Goal: Communication & Community: Participate in discussion

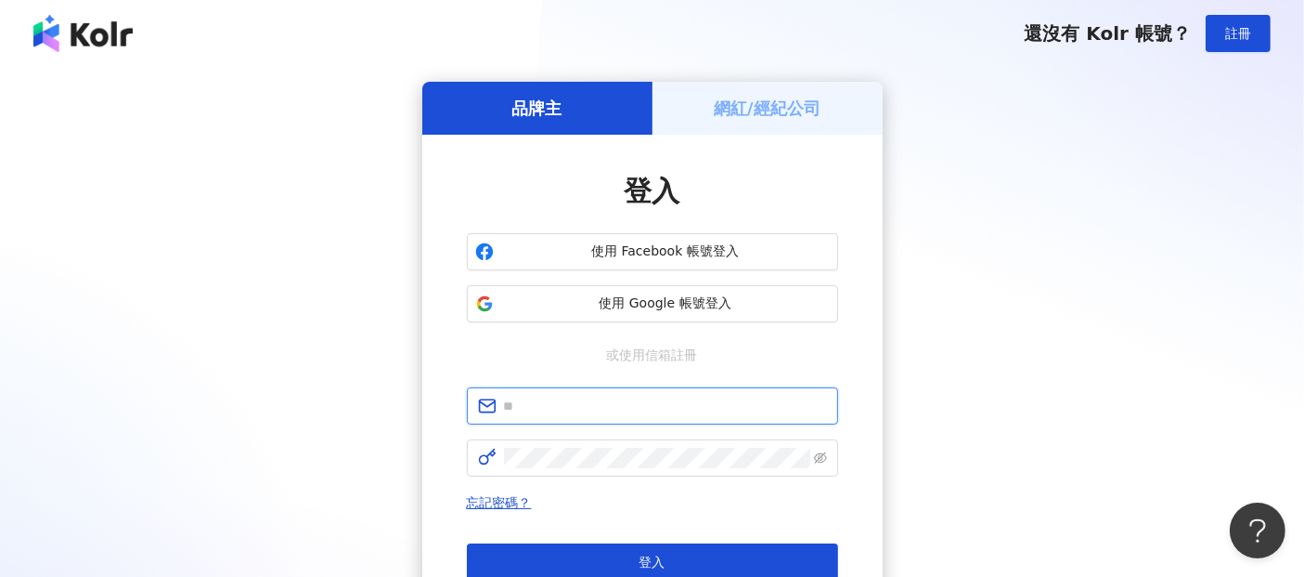
drag, startPoint x: 531, startPoint y: 409, endPoint x: 543, endPoint y: 422, distance: 17.7
click at [531, 409] on input "text" at bounding box center [665, 406] width 323 height 20
paste input "**********"
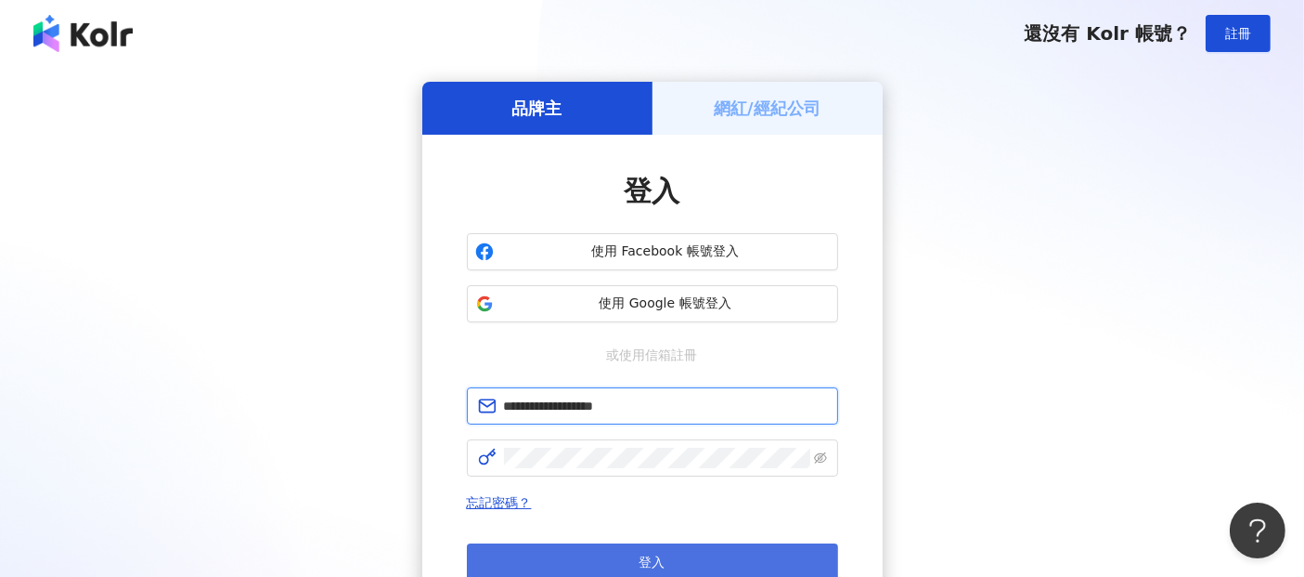
type input "**********"
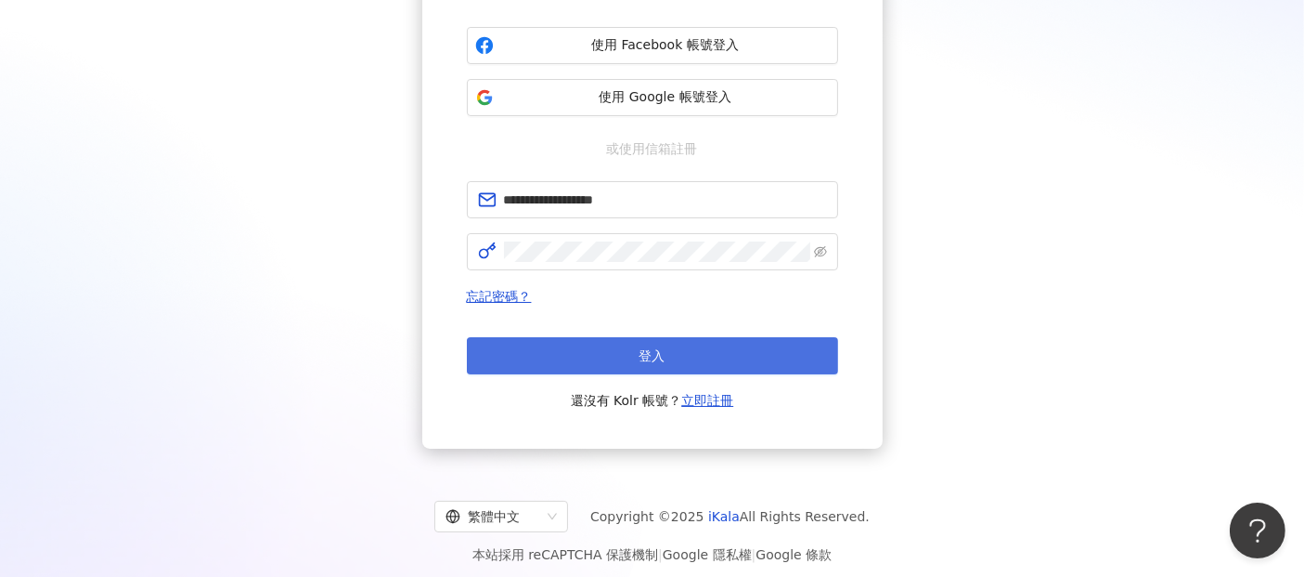
click at [656, 351] on span "登入" at bounding box center [653, 355] width 26 height 15
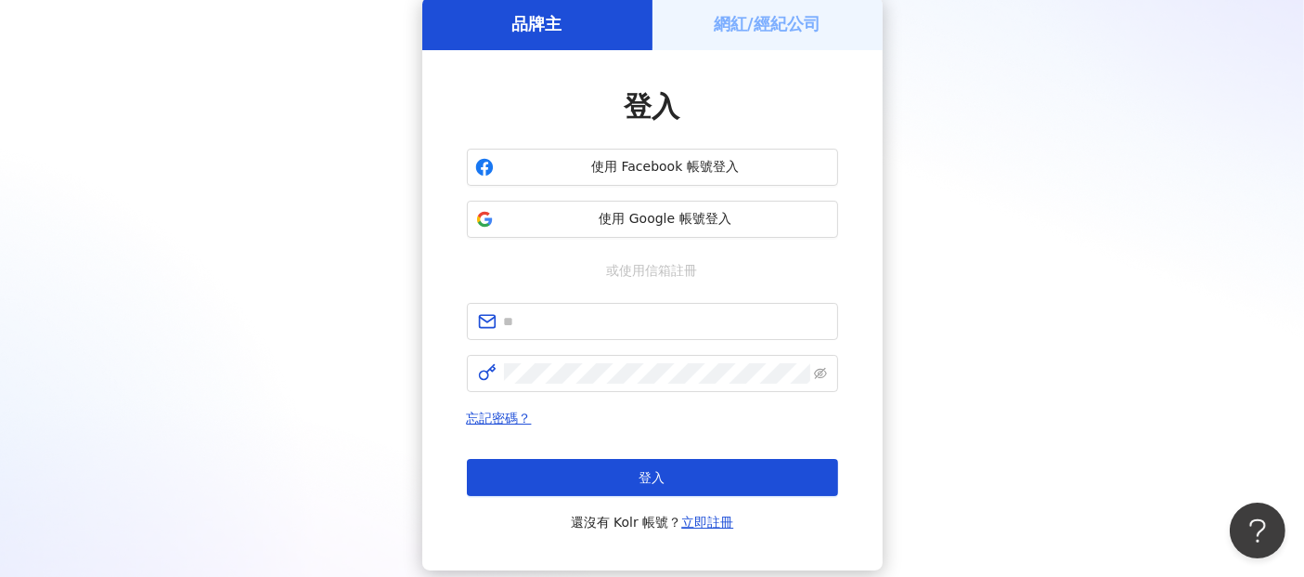
scroll to position [206, 0]
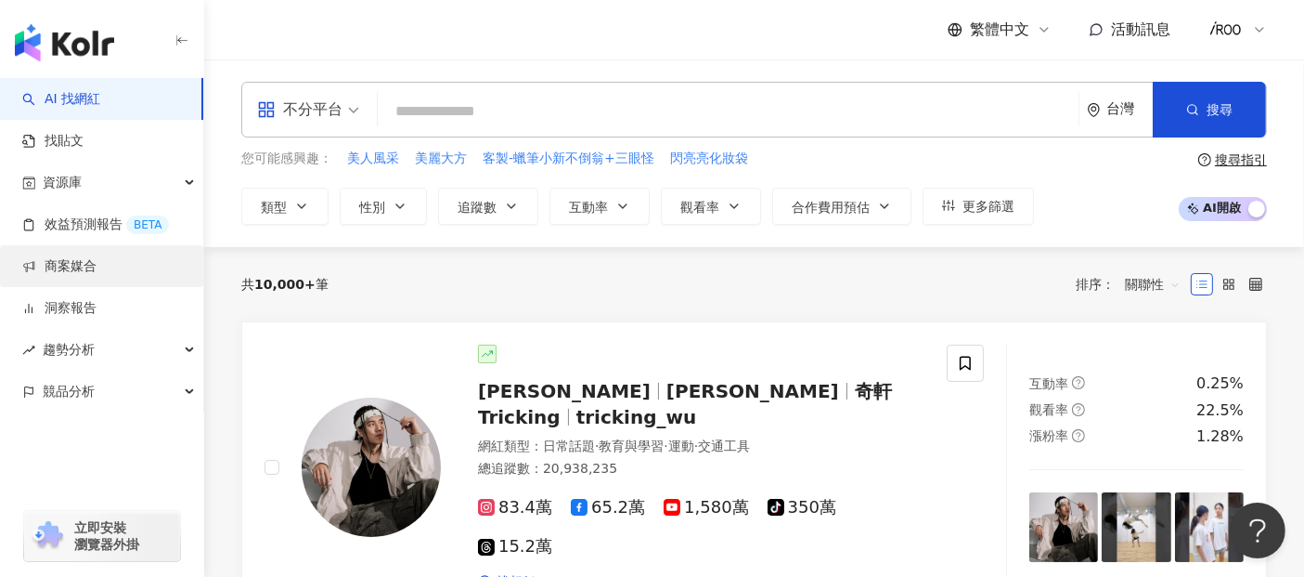
click at [93, 261] on link "商案媒合" at bounding box center [59, 266] width 74 height 19
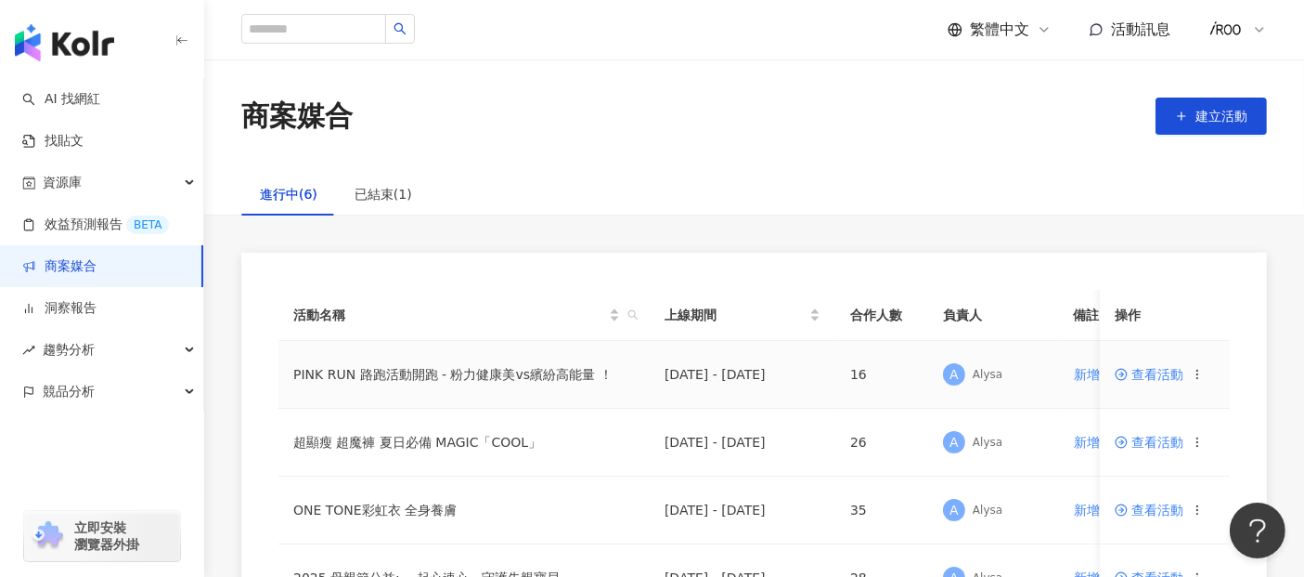
click at [1151, 380] on span "查看活動" at bounding box center [1149, 374] width 69 height 13
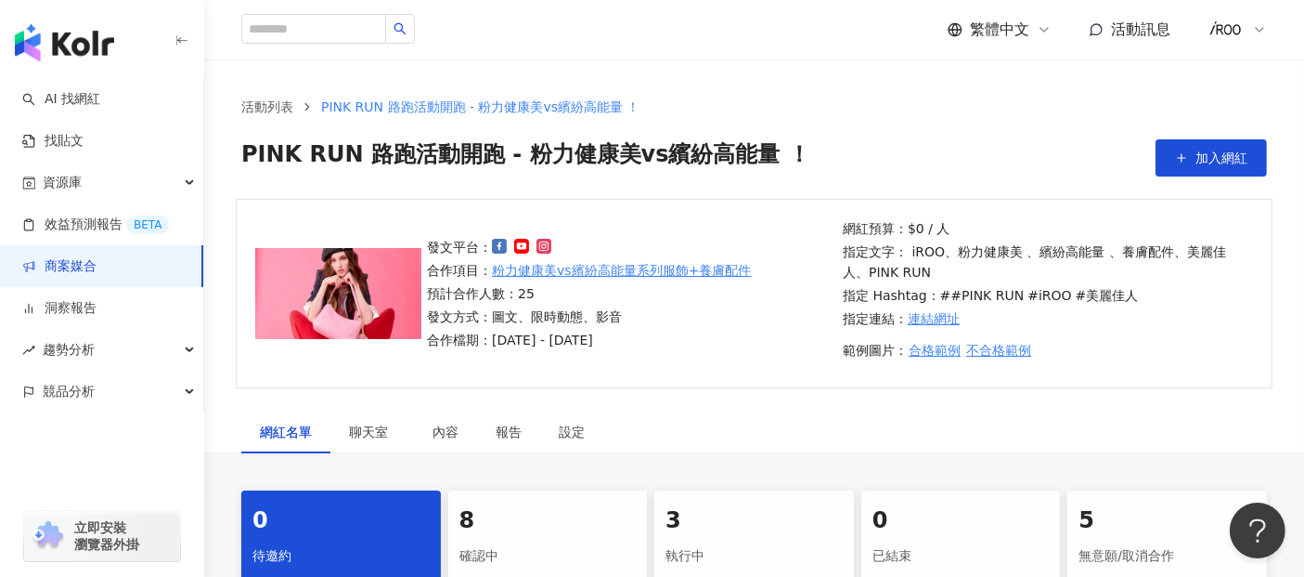
click at [1135, 58] on div "繁體中文 活動訊息" at bounding box center [754, 29] width 1026 height 59
click at [1126, 36] on span "活動訊息" at bounding box center [1140, 29] width 59 height 18
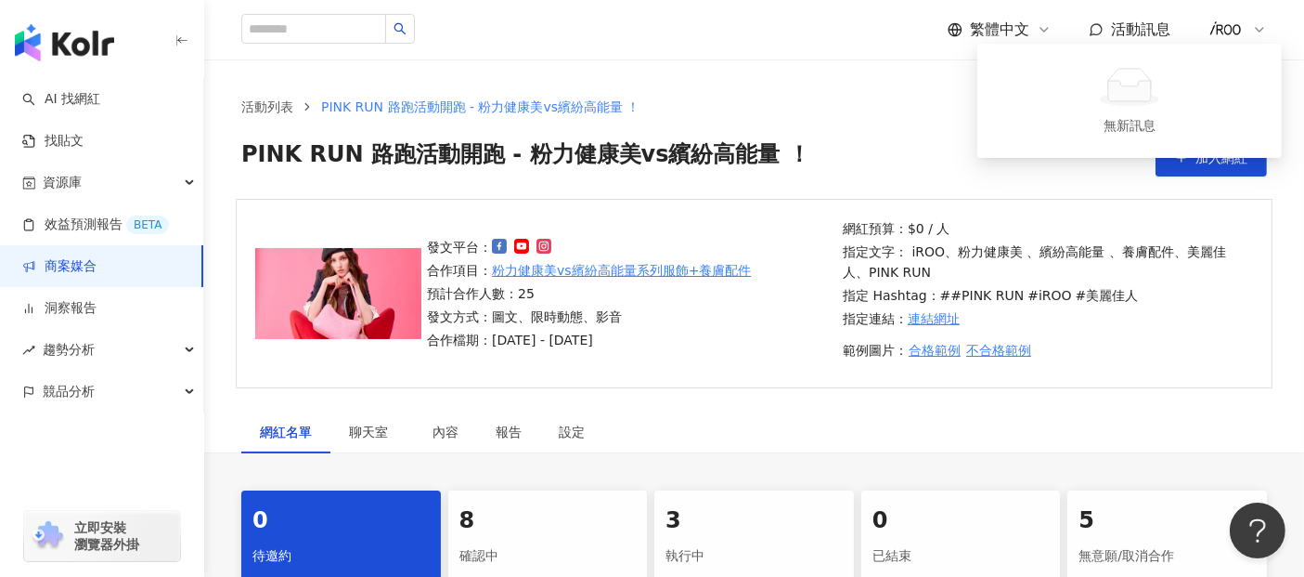
click at [852, 113] on ol "活動列表 PINK RUN 路跑活動開跑 - 粉力健康美vs繽紛高能量 ！" at bounding box center [754, 107] width 1026 height 20
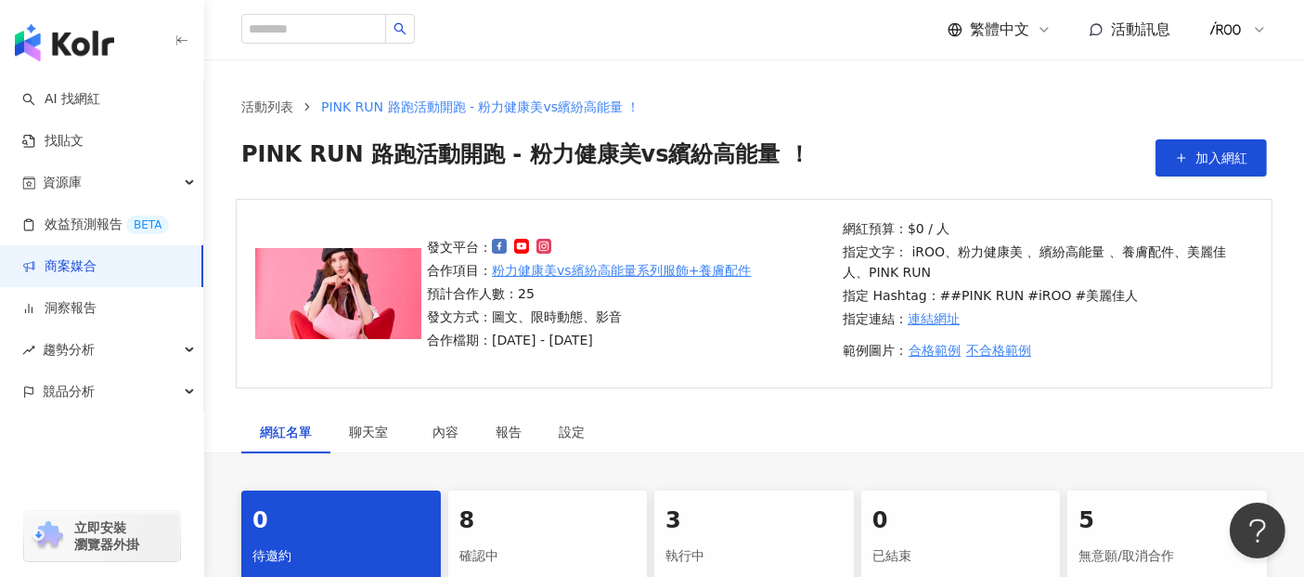
click at [1202, 31] on div "繁體中文 活動訊息" at bounding box center [1107, 29] width 319 height 37
click at [1228, 32] on img at bounding box center [1226, 29] width 35 height 35
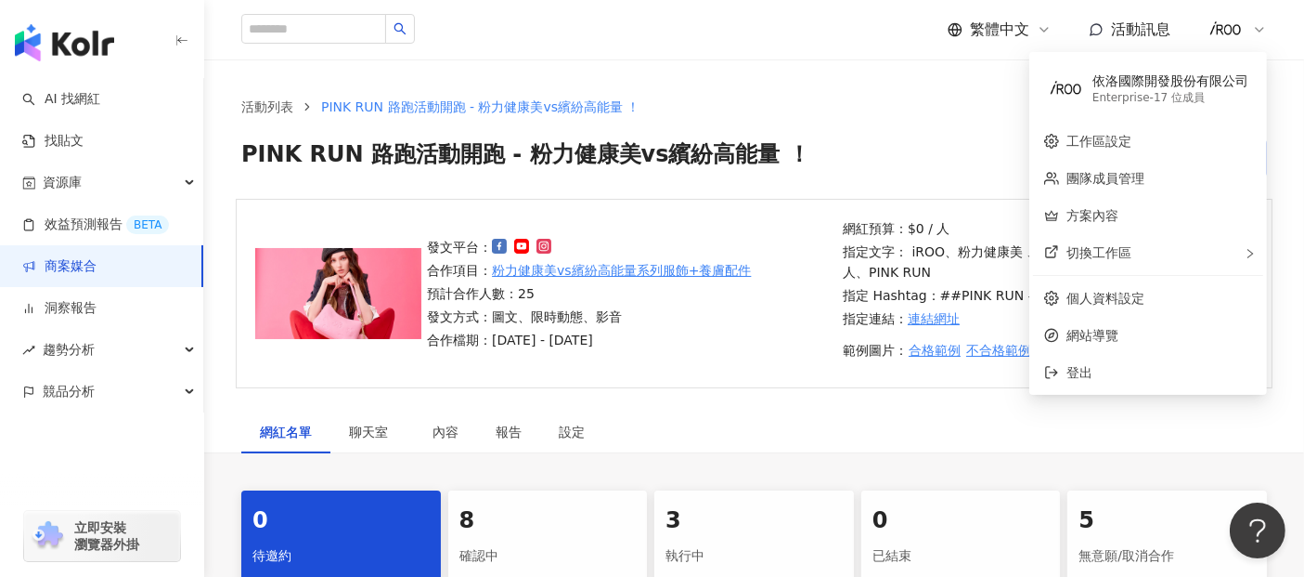
click at [1002, 111] on ol "活動列表 PINK RUN 路跑活動開跑 - 粉力健康美vs繽紛高能量 ！" at bounding box center [754, 107] width 1026 height 20
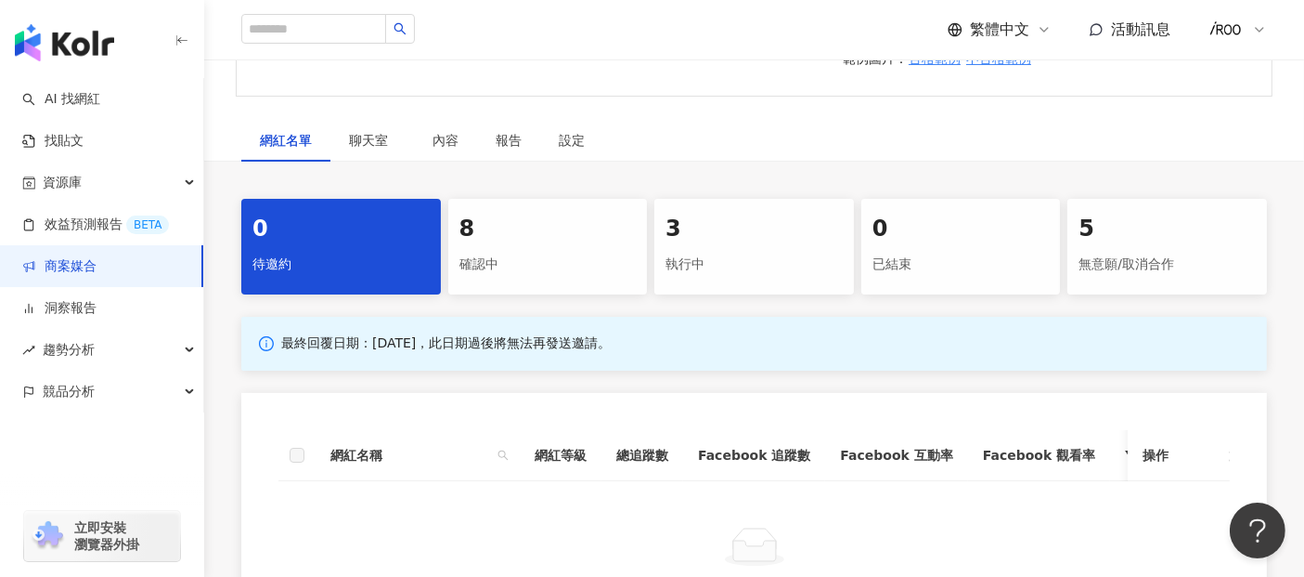
scroll to position [309, 0]
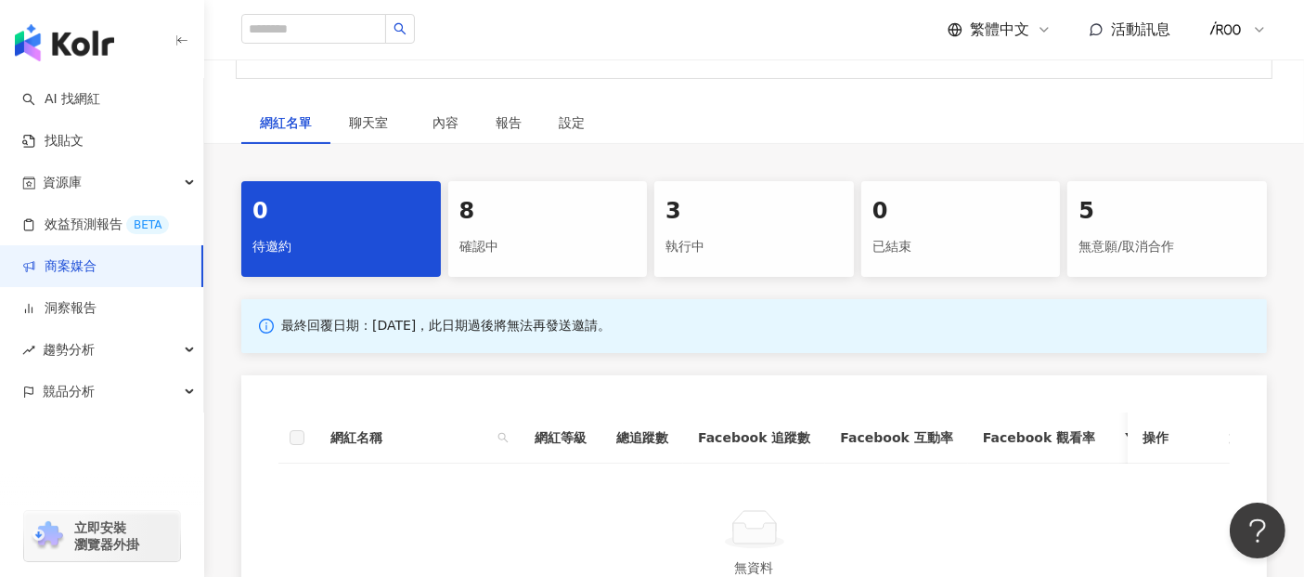
click at [701, 234] on div "執行中" at bounding box center [754, 247] width 177 height 32
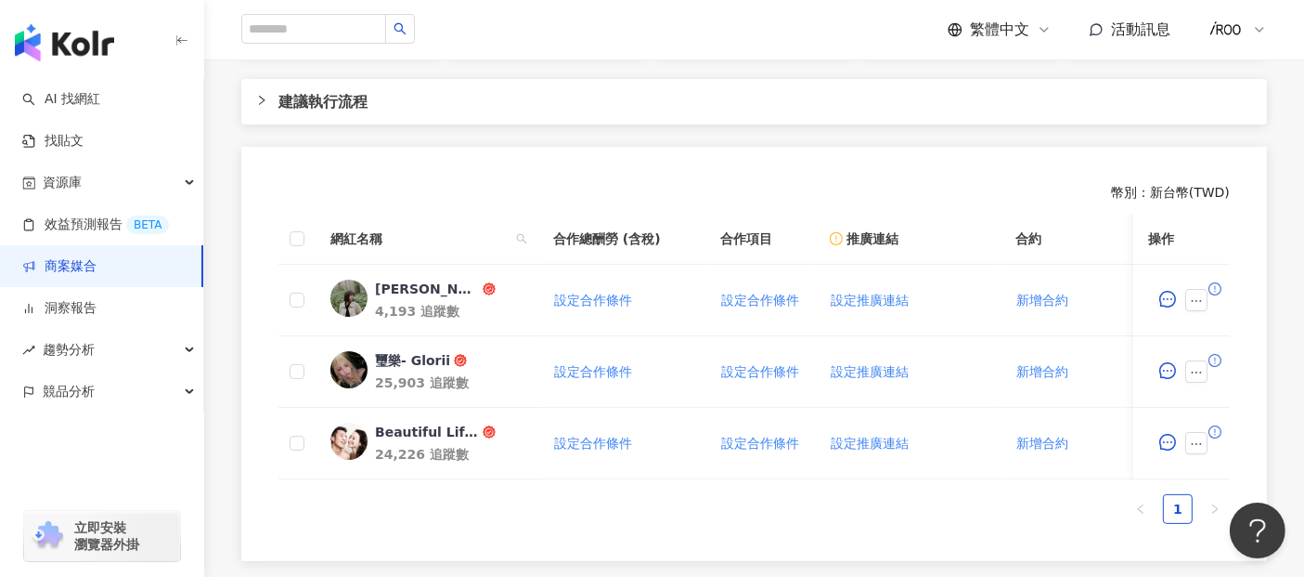
scroll to position [618, 0]
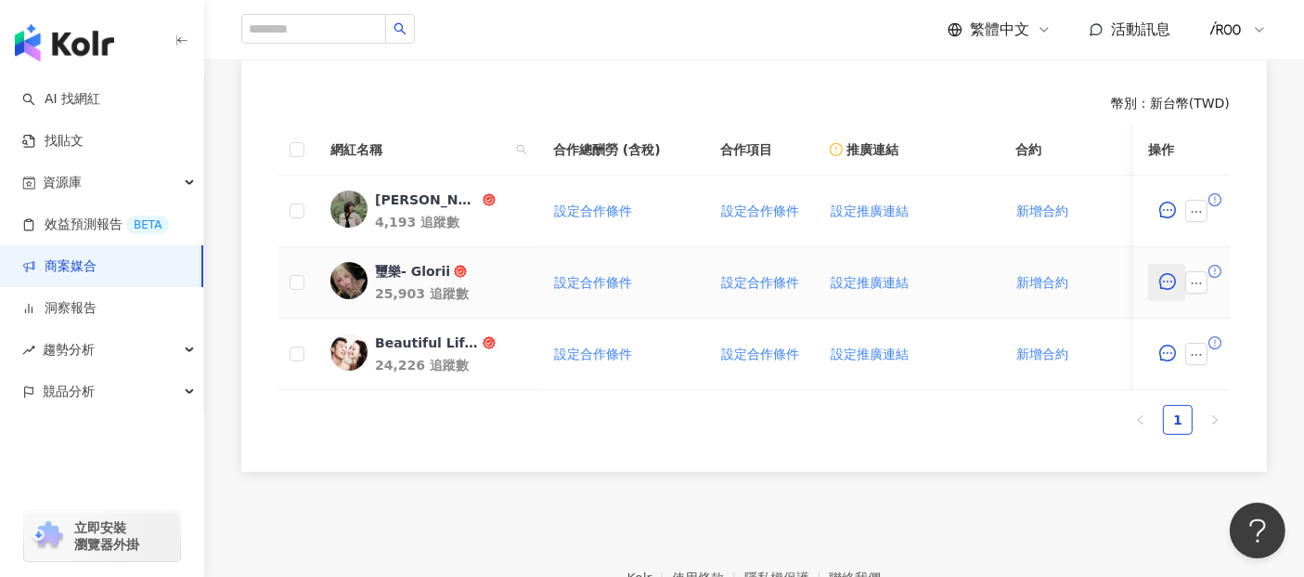
click at [1174, 285] on icon "message" at bounding box center [1168, 281] width 17 height 17
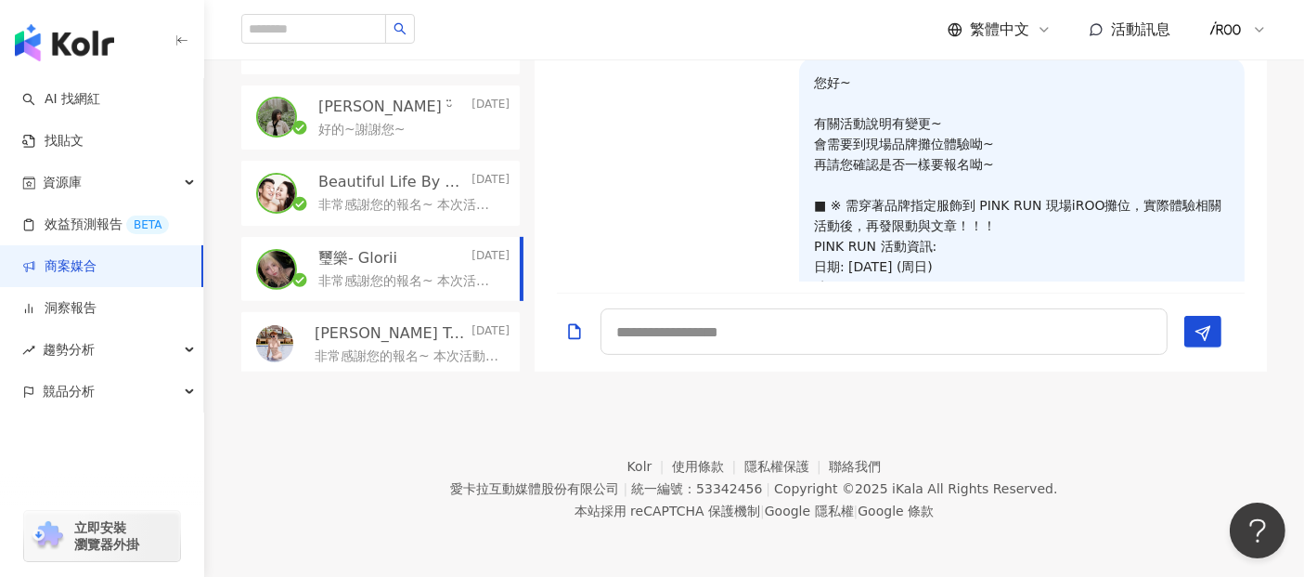
scroll to position [325, 0]
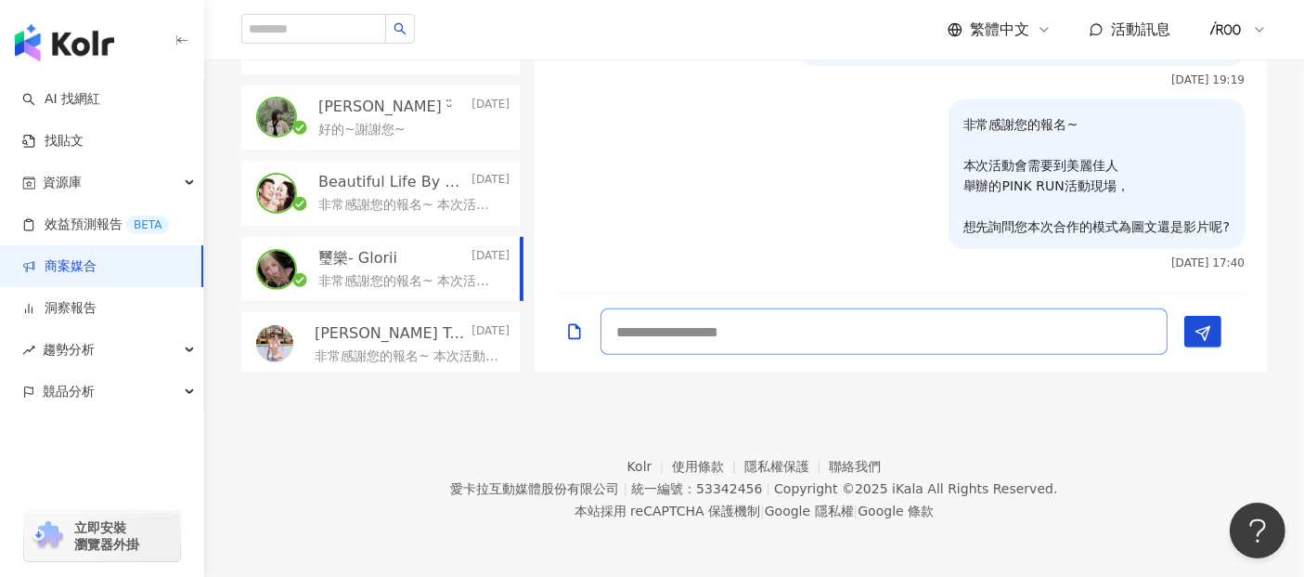
click at [899, 319] on textarea at bounding box center [884, 331] width 567 height 46
type textarea "**********"
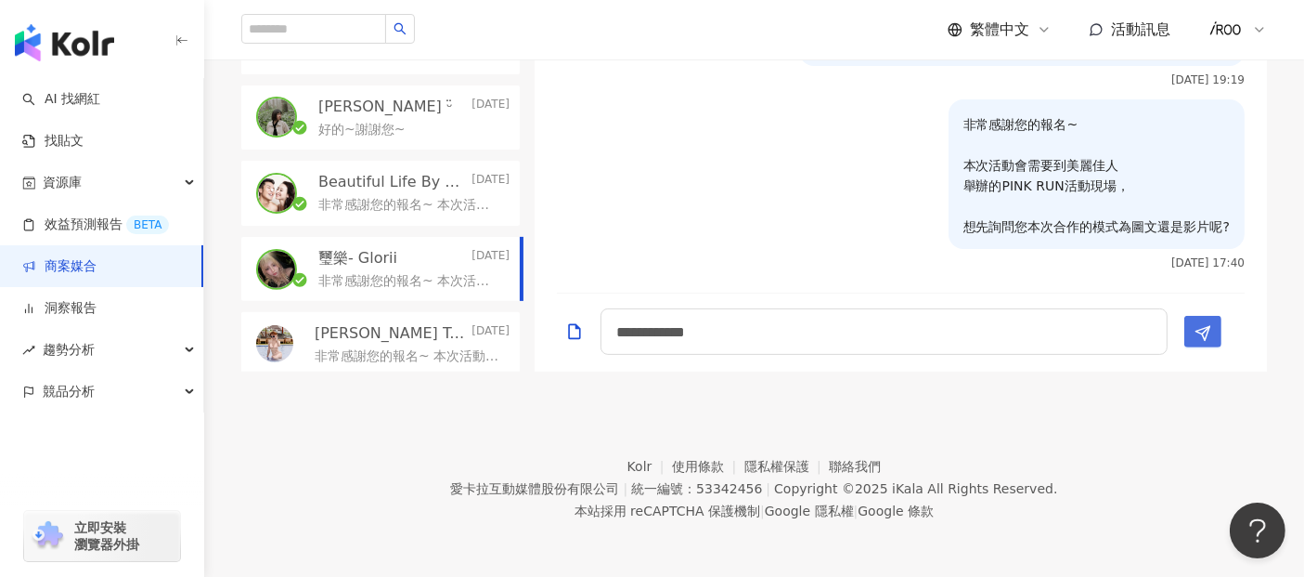
click at [1199, 332] on icon "Send" at bounding box center [1203, 333] width 17 height 17
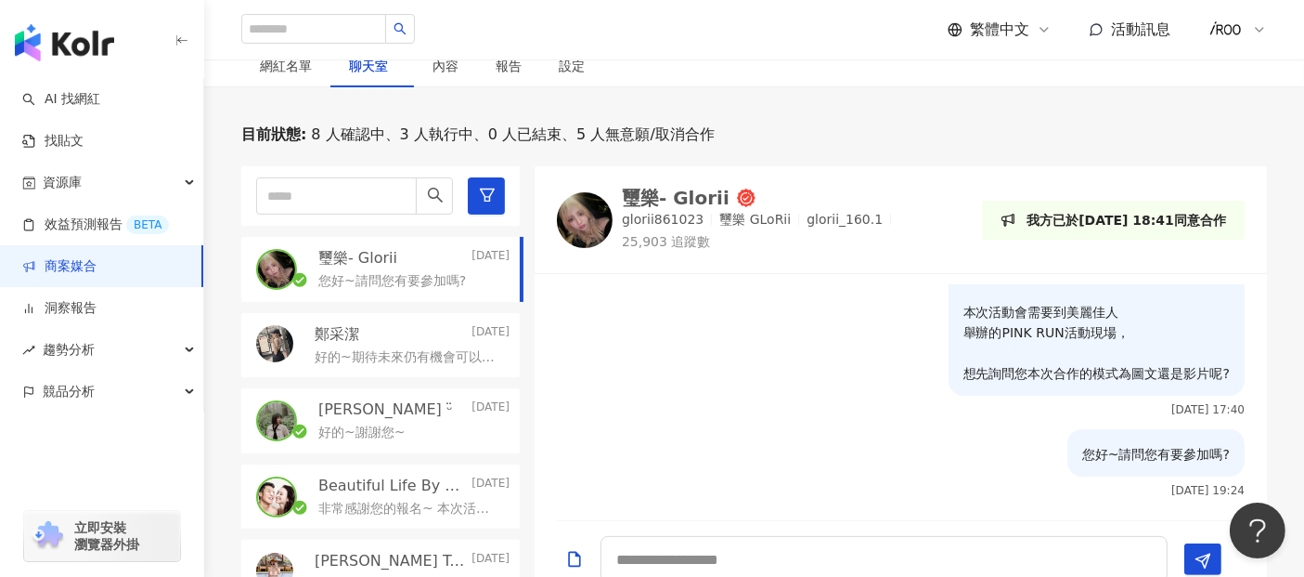
scroll to position [406, 0]
